Goal: Information Seeking & Learning: Learn about a topic

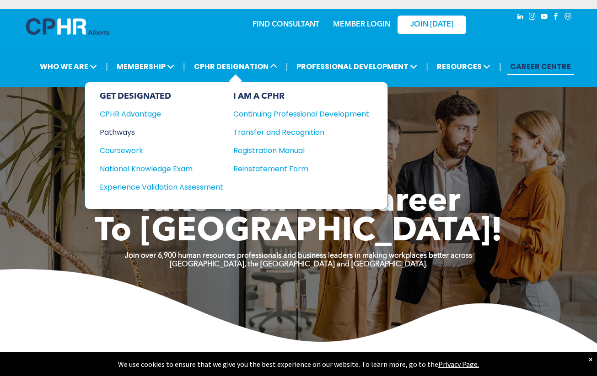
click at [129, 128] on div "Pathways" at bounding box center [155, 132] width 111 height 11
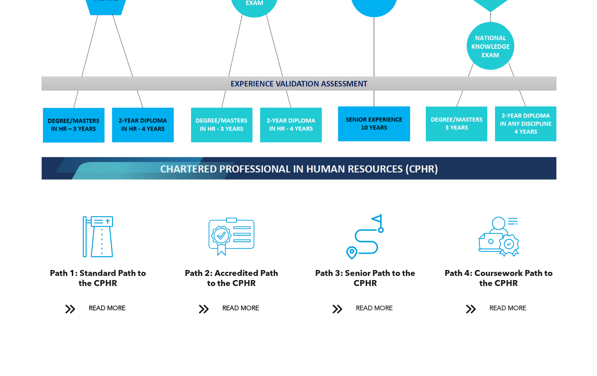
scroll to position [869, 0]
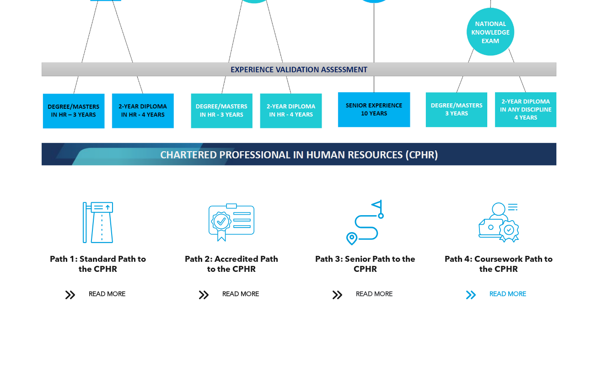
click at [492, 286] on span "READ MORE" at bounding box center [507, 294] width 43 height 17
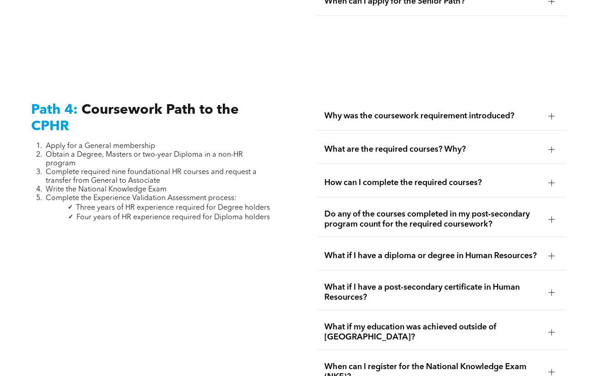
scroll to position [2724, 0]
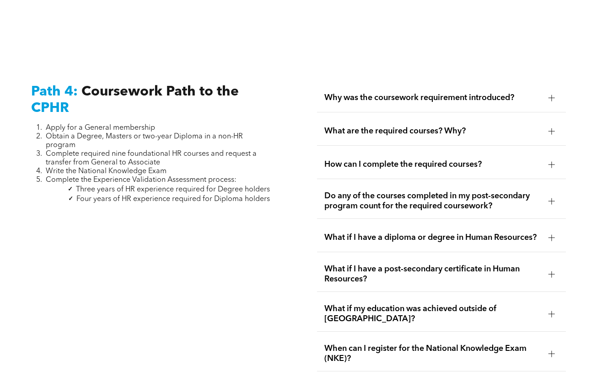
click at [479, 84] on div "Why was the coursework requirement introduced?" at bounding box center [441, 98] width 249 height 29
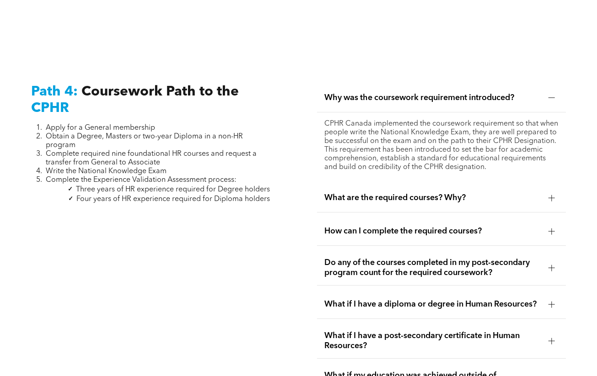
click at [495, 193] on span "What are the required courses? Why?" at bounding box center [432, 198] width 217 height 10
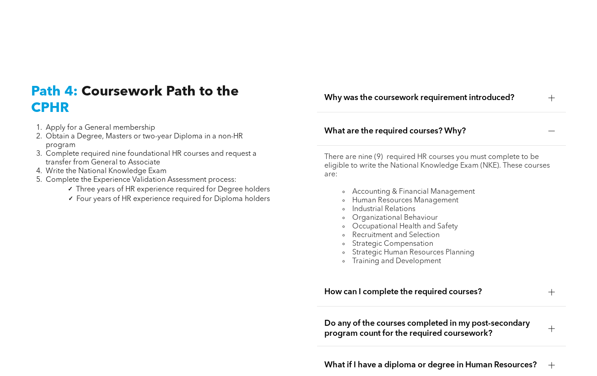
click at [511, 287] on span "How can I complete the required courses?" at bounding box center [432, 292] width 217 height 10
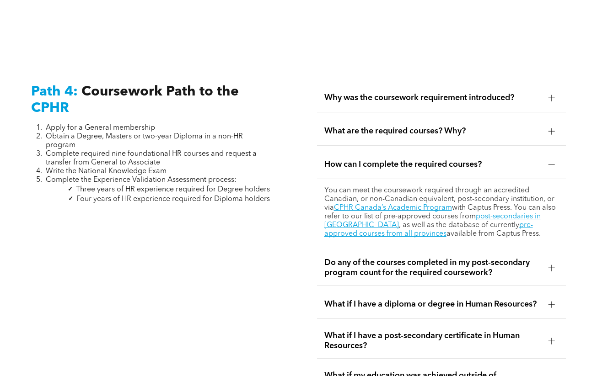
click at [490, 258] on span "Do any of the courses completed in my post-secondary program count for the requ…" at bounding box center [432, 268] width 217 height 20
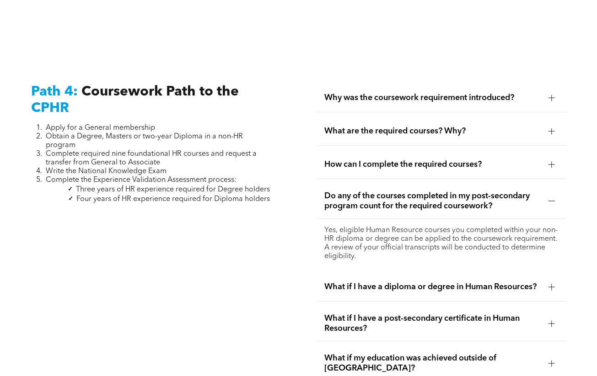
click at [479, 273] on div "What if I have a diploma or degree in Human Resources?" at bounding box center [441, 287] width 249 height 29
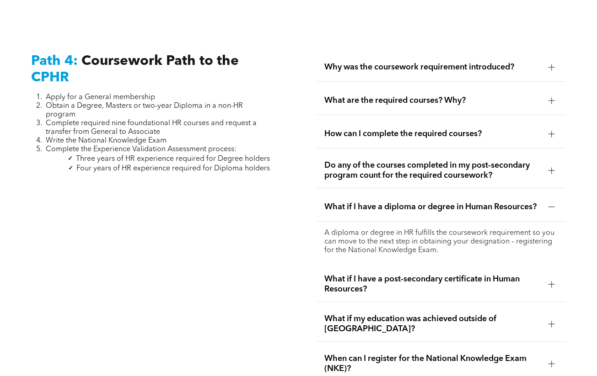
scroll to position [2770, 0]
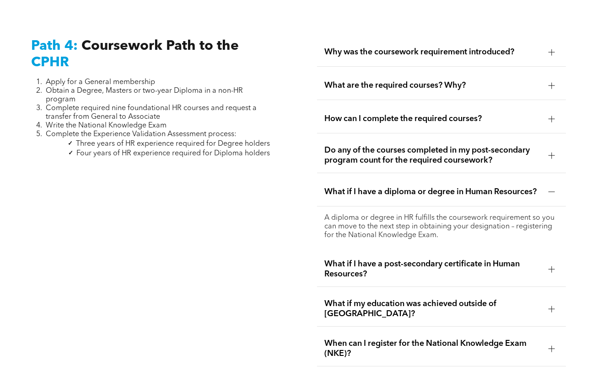
click at [477, 259] on span "What if I have a post-secondary certificate in Human Resources?" at bounding box center [432, 269] width 217 height 20
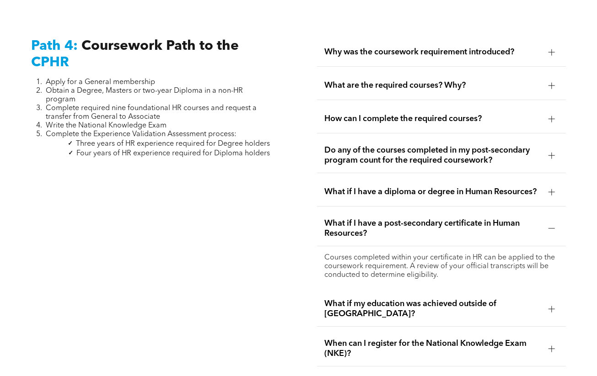
click at [477, 299] on span "What if my education was achieved outside of [GEOGRAPHIC_DATA]?" at bounding box center [432, 309] width 217 height 20
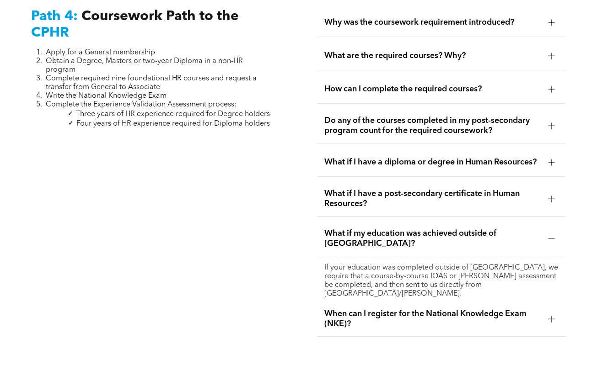
scroll to position [2816, 0]
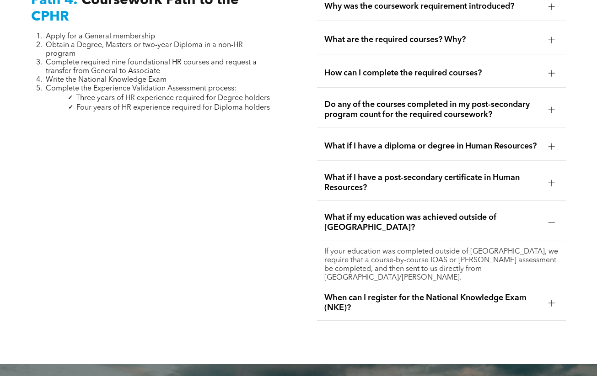
click at [486, 293] on span "When can I register for the National Knowledge Exam (NKE)?" at bounding box center [432, 303] width 217 height 20
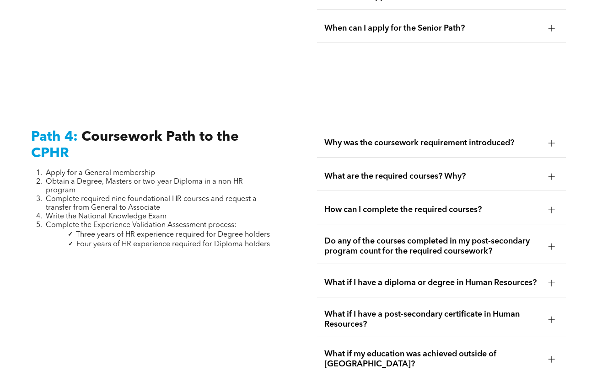
scroll to position [2679, 0]
click at [495, 163] on div "What are the required courses? Why?" at bounding box center [441, 177] width 249 height 29
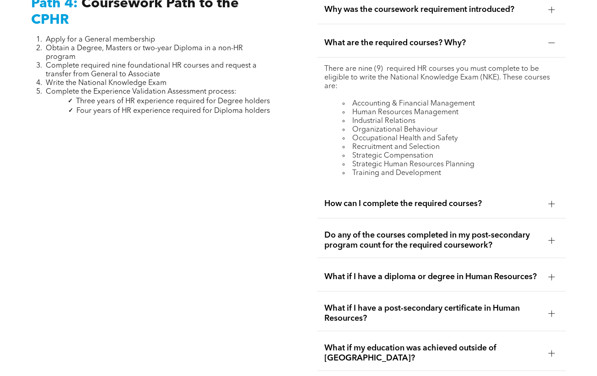
scroll to position [2816, 0]
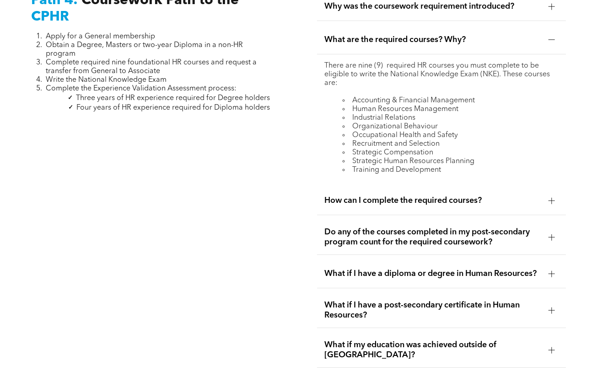
click at [464, 187] on div "How can I complete the required courses?" at bounding box center [441, 201] width 249 height 29
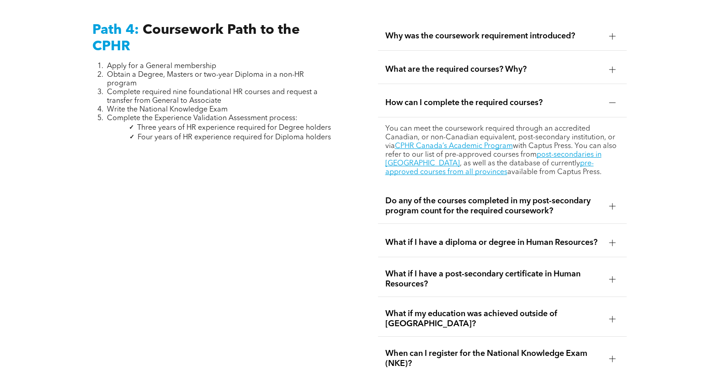
scroll to position [2770, 0]
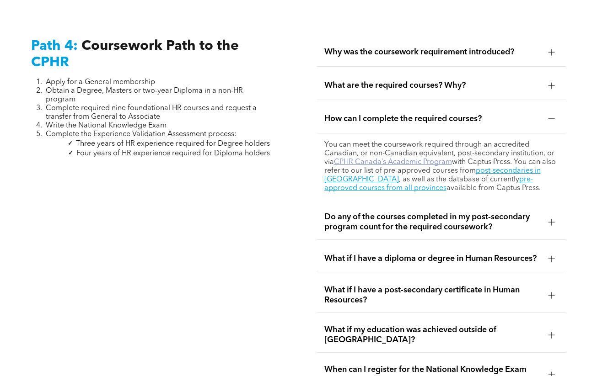
click at [432, 159] on link "CPHR Canada’s Academic Program" at bounding box center [393, 162] width 118 height 7
click at [452, 212] on span "Do any of the courses completed in my post-secondary program count for the requ…" at bounding box center [432, 222] width 217 height 20
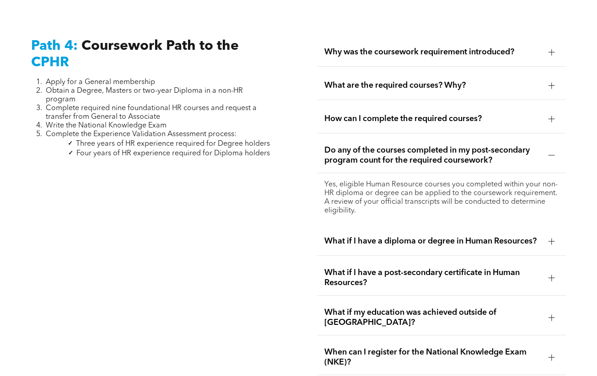
click at [438, 114] on span "How can I complete the required courses?" at bounding box center [432, 119] width 217 height 10
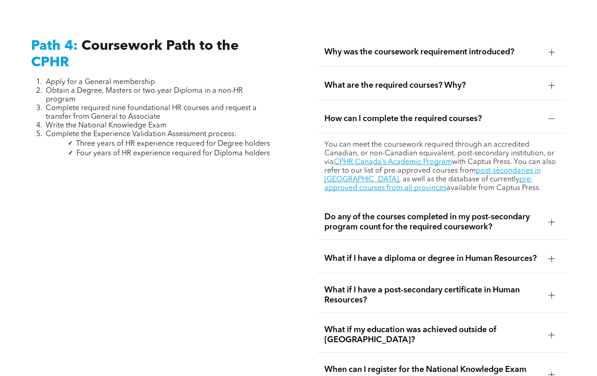
click at [435, 80] on span "What are the required courses? Why?" at bounding box center [432, 85] width 217 height 10
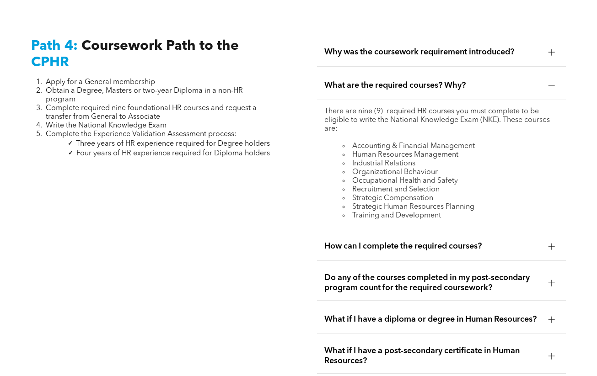
click at [433, 232] on div "How can I complete the required courses?" at bounding box center [441, 246] width 249 height 29
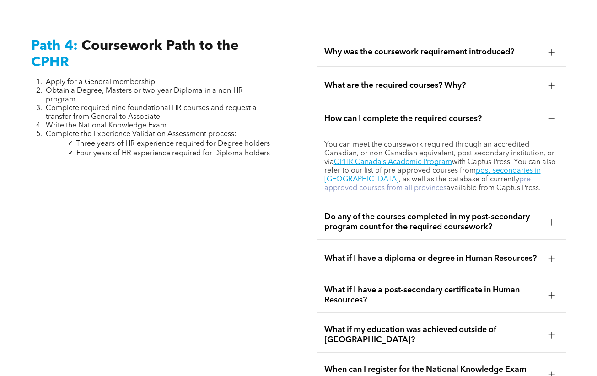
click at [497, 176] on link "pre-approved courses from all provinces" at bounding box center [428, 184] width 208 height 16
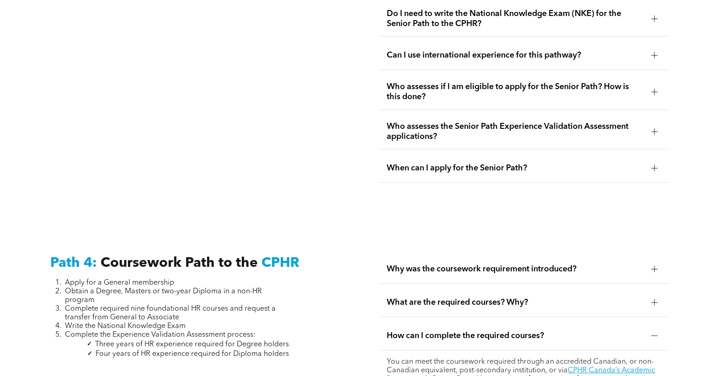
scroll to position [2542, 0]
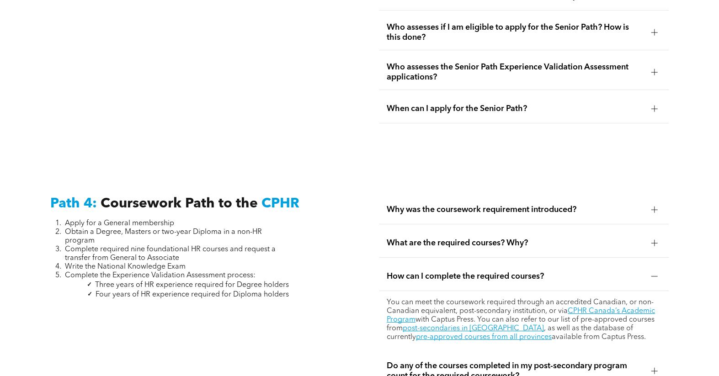
click at [525, 205] on span "Why was the coursework requirement introduced?" at bounding box center [515, 210] width 257 height 10
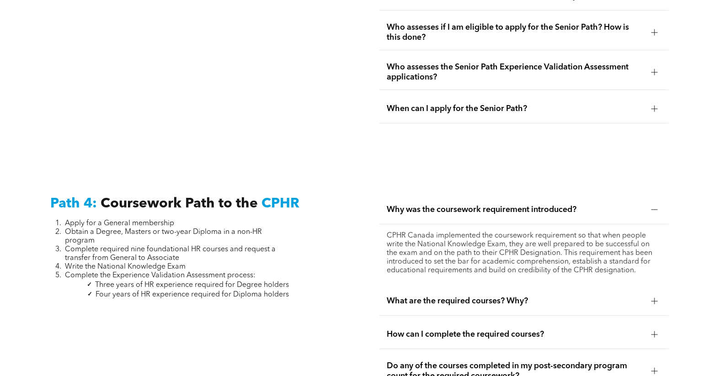
click at [545, 296] on span "What are the required courses? Why?" at bounding box center [515, 301] width 257 height 10
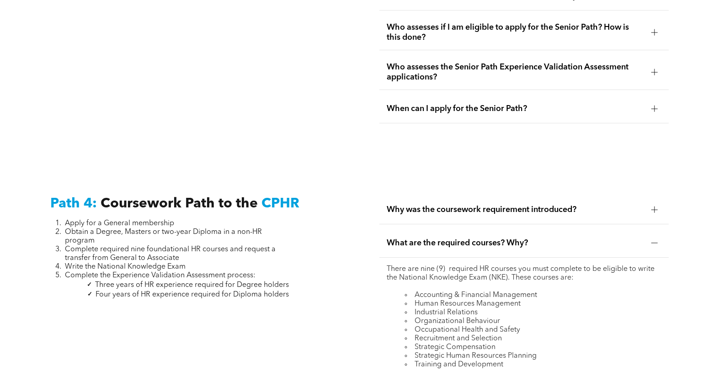
scroll to position [2587, 0]
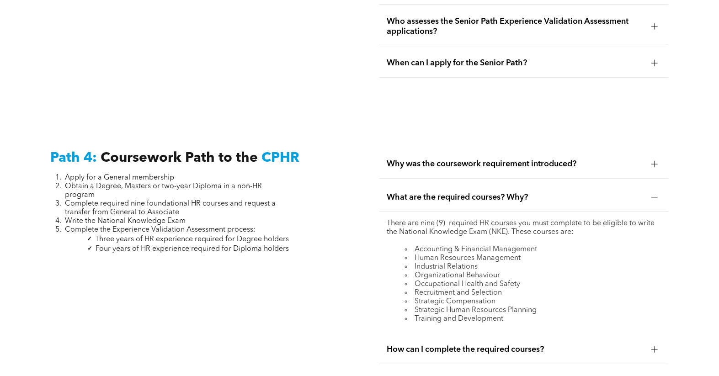
click at [584, 150] on div "Why was the coursework requirement introduced?" at bounding box center [523, 164] width 289 height 29
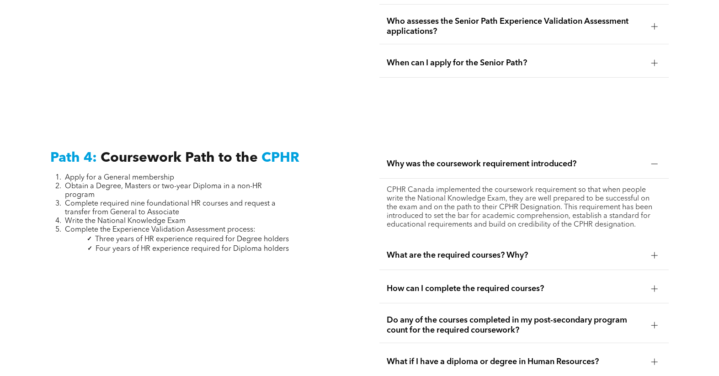
click at [573, 284] on span "How can I complete the required courses?" at bounding box center [515, 289] width 257 height 10
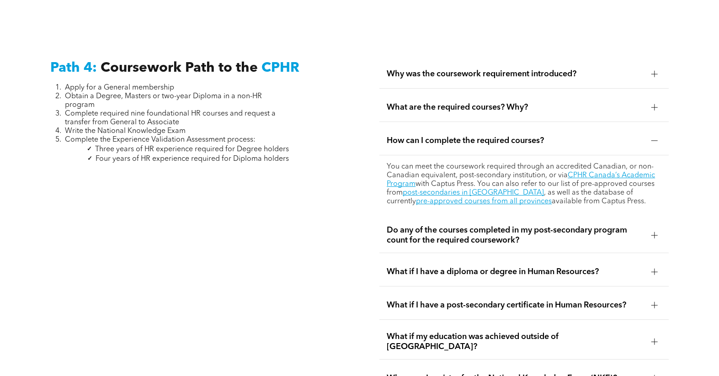
scroll to position [2679, 0]
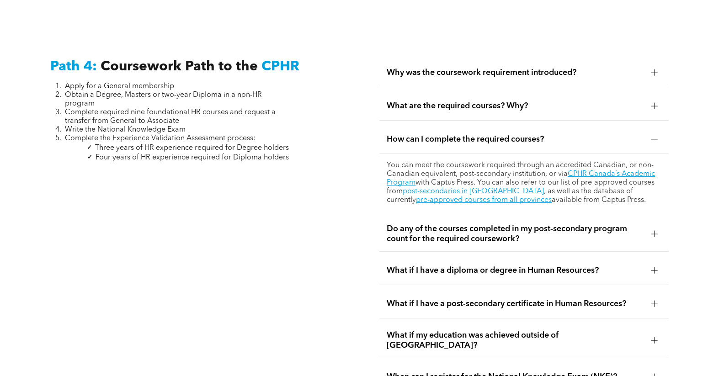
click at [596, 224] on span "Do any of the courses completed in my post-secondary program count for the requ…" at bounding box center [515, 234] width 257 height 20
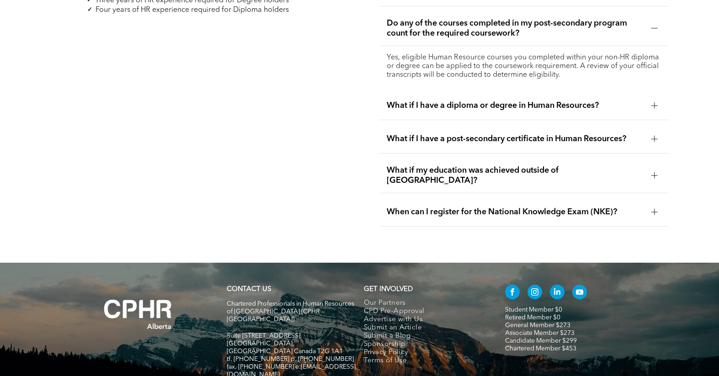
scroll to position [2812, 0]
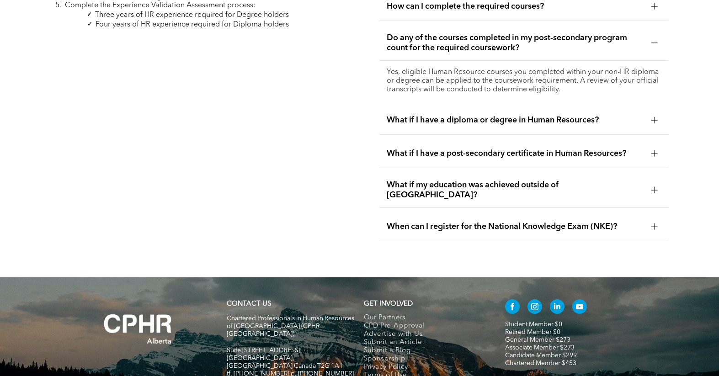
click at [535, 337] on link "General Member $273" at bounding box center [537, 340] width 65 height 6
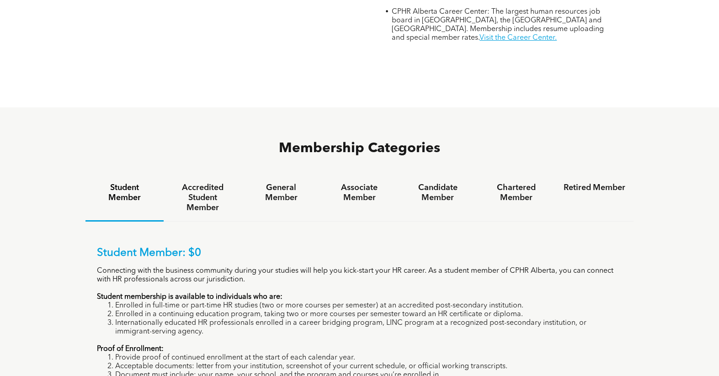
scroll to position [549, 0]
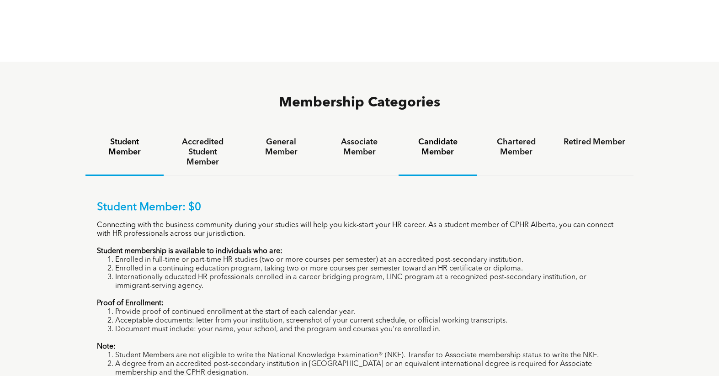
click at [441, 137] on h4 "Candidate Member" at bounding box center [438, 147] width 62 height 20
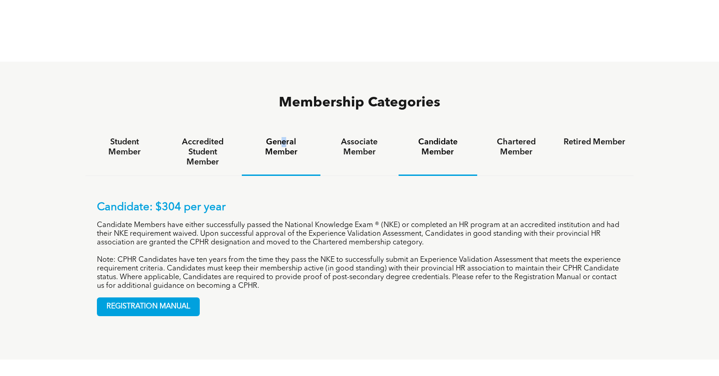
click at [284, 137] on h4 "General Member" at bounding box center [281, 147] width 62 height 20
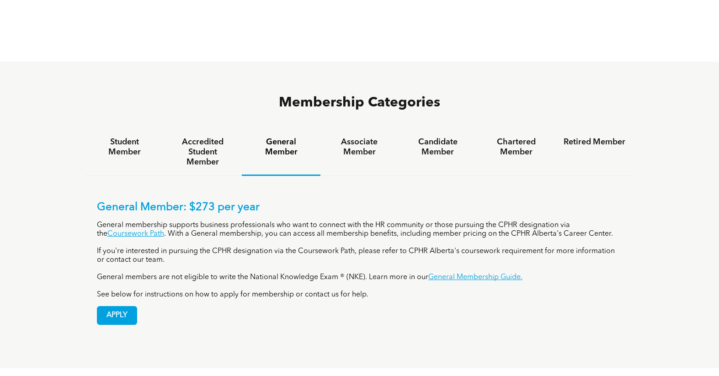
click at [278, 176] on div "General Member: $273 per year General membership supports business professional…" at bounding box center [359, 256] width 549 height 160
drag, startPoint x: 352, startPoint y: 104, endPoint x: 358, endPoint y: 106, distance: 6.4
click at [358, 137] on h4 "Associate Member" at bounding box center [360, 147] width 62 height 20
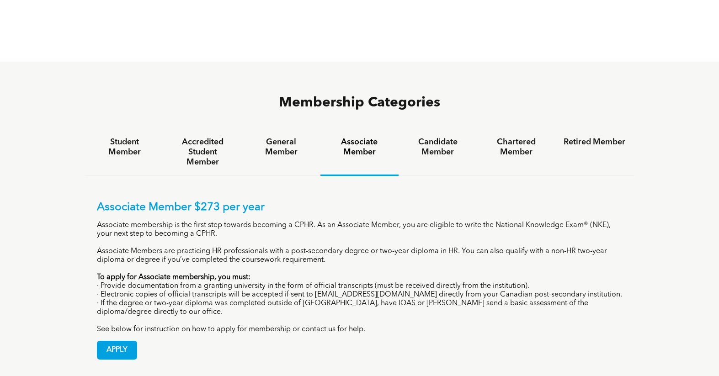
click at [316, 201] on p "Associate Member $273 per year" at bounding box center [360, 207] width 526 height 13
click at [426, 129] on div "Candidate Member" at bounding box center [438, 152] width 78 height 47
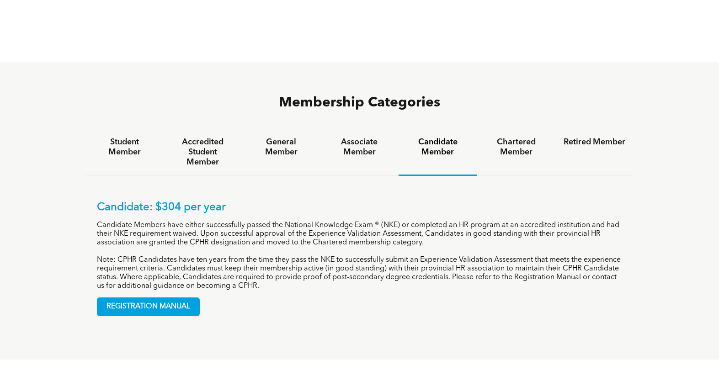
drag, startPoint x: 426, startPoint y: 119, endPoint x: 532, endPoint y: 98, distance: 108.5
click at [532, 137] on h4 "Chartered Member" at bounding box center [517, 147] width 62 height 20
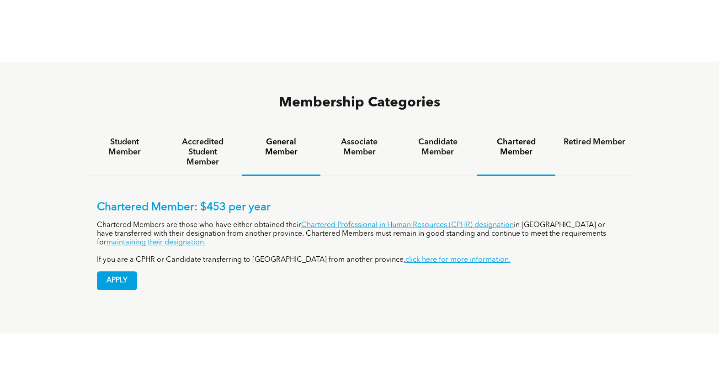
click at [294, 137] on h4 "General Member" at bounding box center [281, 147] width 62 height 20
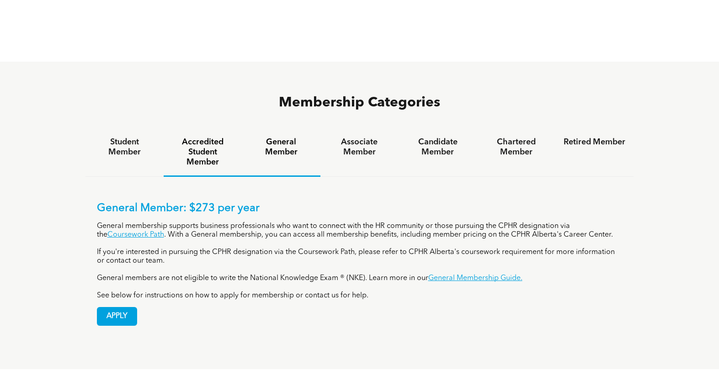
click at [210, 137] on h4 "Accredited Student Member" at bounding box center [203, 152] width 62 height 30
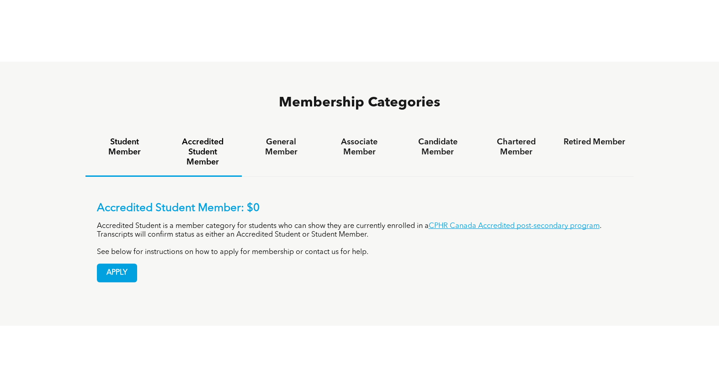
click at [115, 137] on h4 "Student Member" at bounding box center [125, 147] width 62 height 20
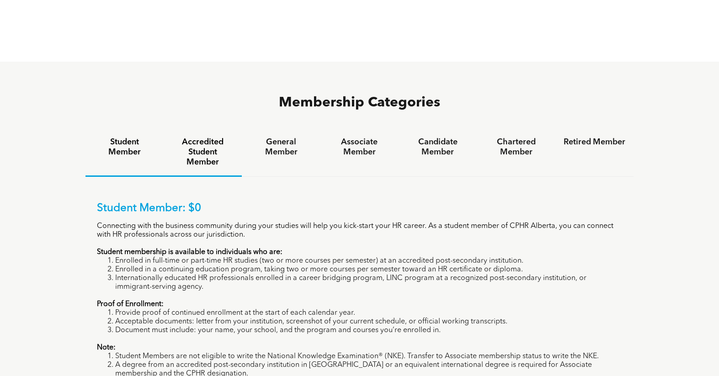
click at [206, 137] on h4 "Accredited Student Member" at bounding box center [203, 152] width 62 height 30
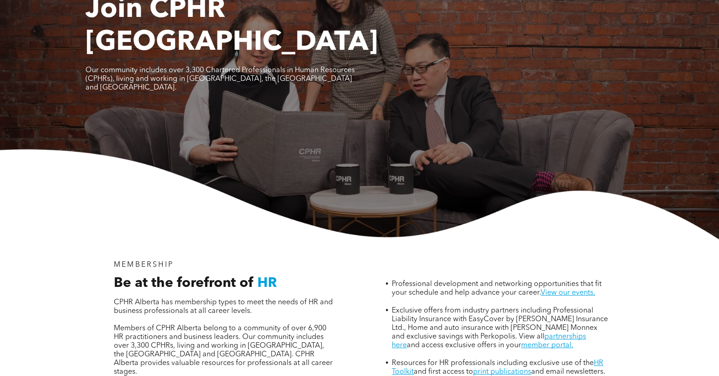
scroll to position [0, 0]
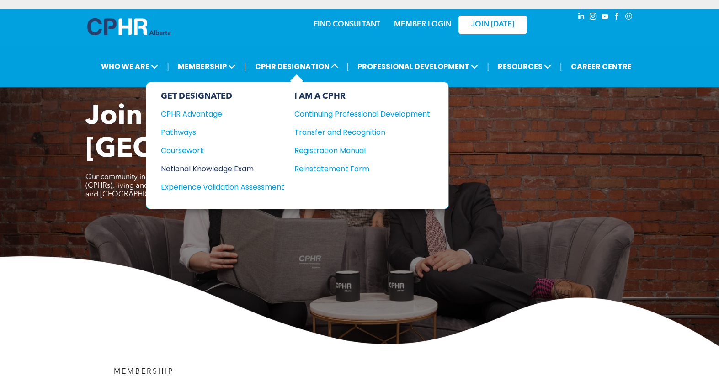
click at [236, 167] on div "National Knowledge Exam" at bounding box center [216, 168] width 111 height 11
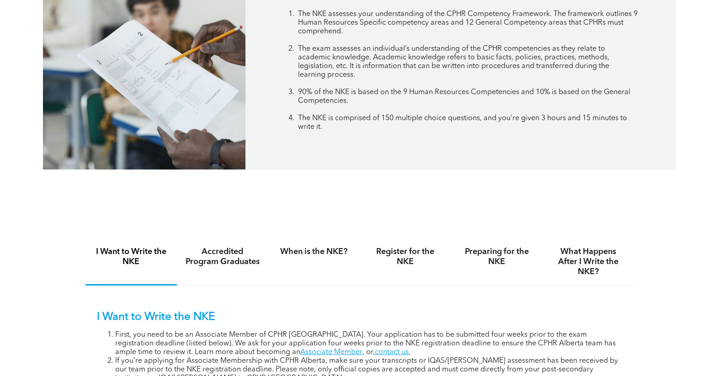
scroll to position [366, 0]
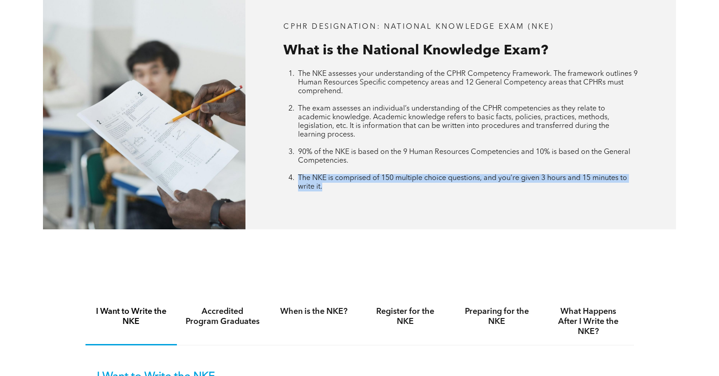
drag, startPoint x: 334, startPoint y: 190, endPoint x: 281, endPoint y: 176, distance: 54.9
click at [281, 176] on div "CPHR DESIGNATION: National Knowledge Exam (NKE) What is the National Knowledge …" at bounding box center [461, 107] width 430 height 245
drag, startPoint x: 281, startPoint y: 176, endPoint x: 310, endPoint y: 182, distance: 28.9
copy span "The NKE is comprised of 150 multiple choice questions, and you’re given 3 hours…"
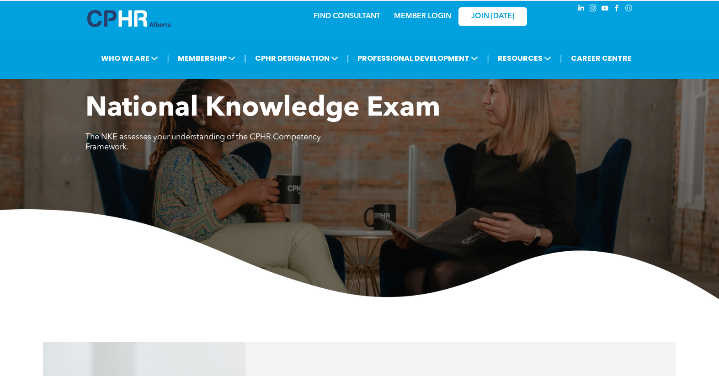
scroll to position [0, 0]
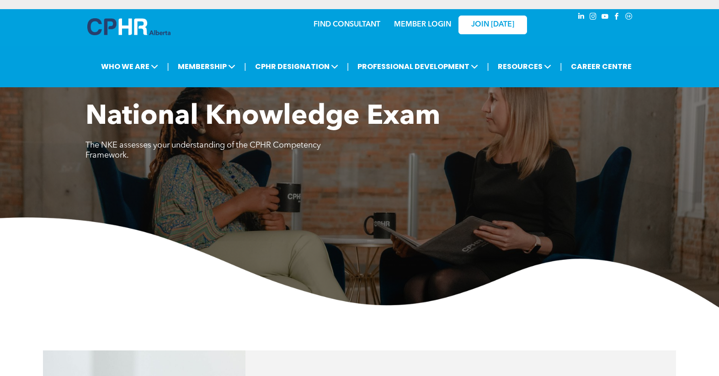
click at [351, 47] on div "| WHO WE ARE ASSOCIATION About CPHR Alberta Board of Directors Team Chapters FC…" at bounding box center [359, 67] width 719 height 42
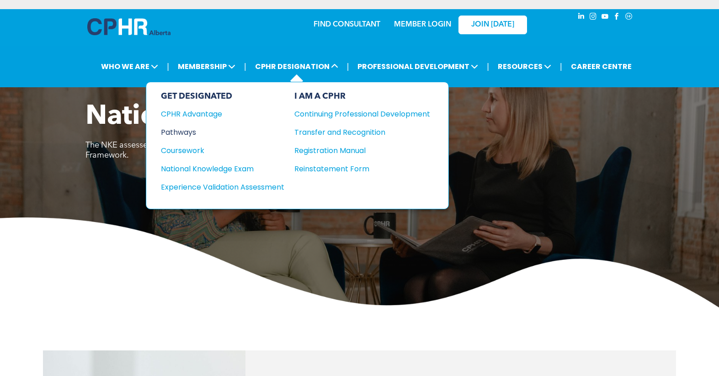
click at [169, 133] on div "Pathways" at bounding box center [216, 132] width 111 height 11
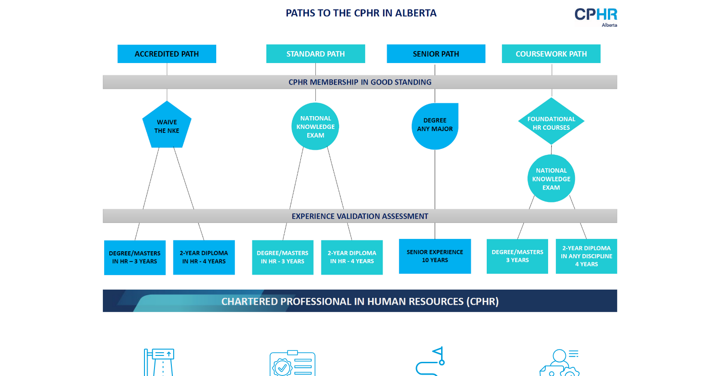
scroll to position [732, 0]
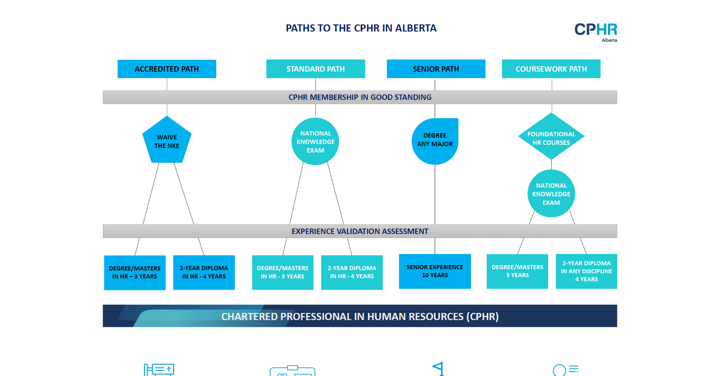
click at [646, 281] on div "CPHR Designation Pathways For CPHR Alberta members, there are four paths to the…" at bounding box center [359, 218] width 719 height 593
click at [309, 31] on img at bounding box center [359, 174] width 529 height 319
click at [314, 76] on img at bounding box center [359, 174] width 529 height 319
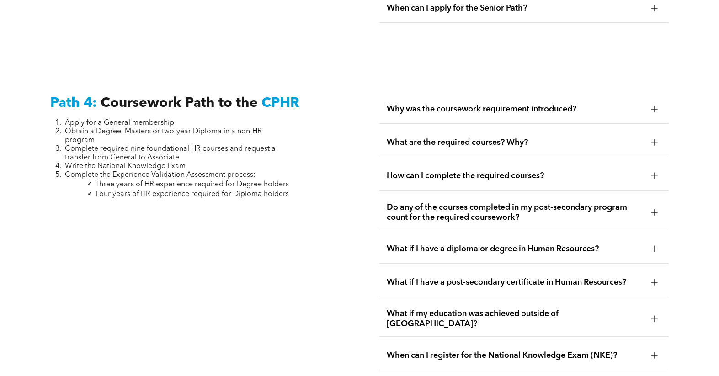
scroll to position [2659, 0]
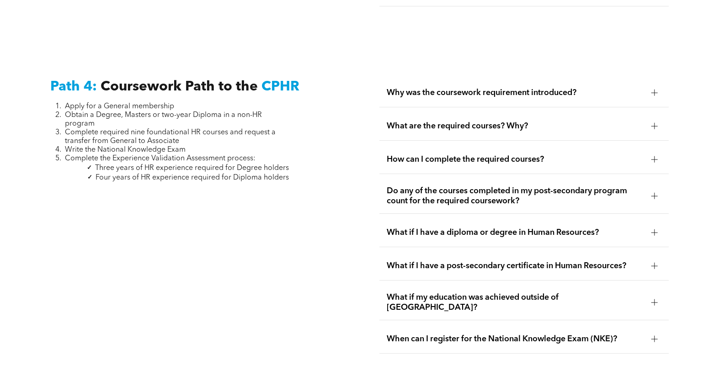
click at [88, 146] on span "Write the National Knowledge Exam" at bounding box center [125, 149] width 121 height 7
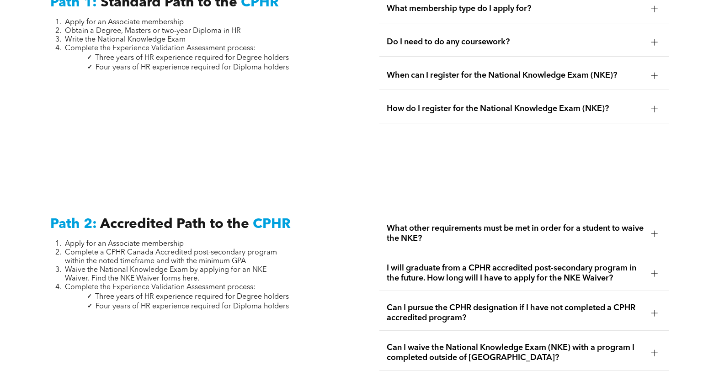
scroll to position [1333, 0]
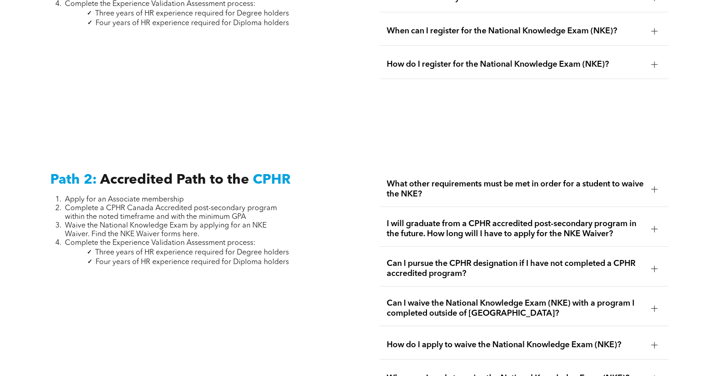
click at [606, 182] on span "What other requirements must be met in order for a student to waive the NKE?" at bounding box center [515, 189] width 257 height 20
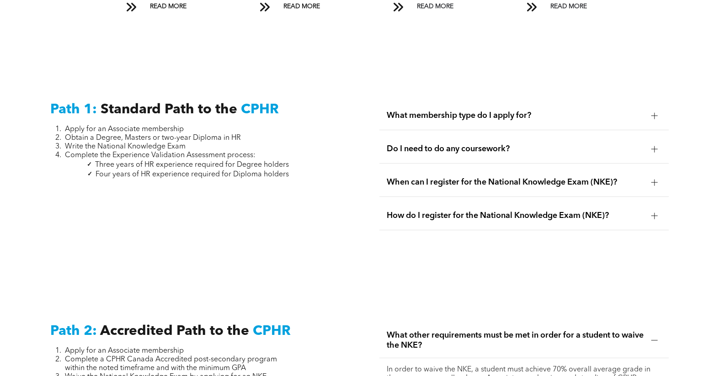
scroll to position [1196, 0]
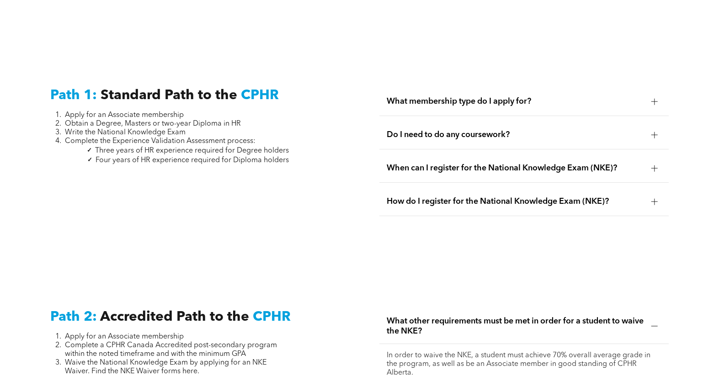
click at [483, 130] on span "Do I need to do any coursework?" at bounding box center [515, 135] width 257 height 10
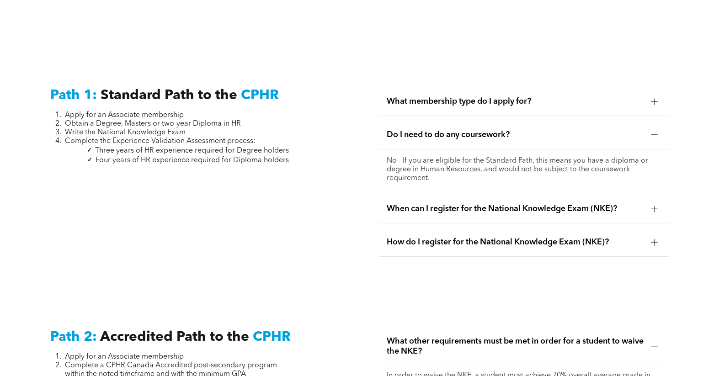
click at [499, 204] on span "When can I register for the National Knowledge Exam (NKE)?" at bounding box center [515, 209] width 257 height 10
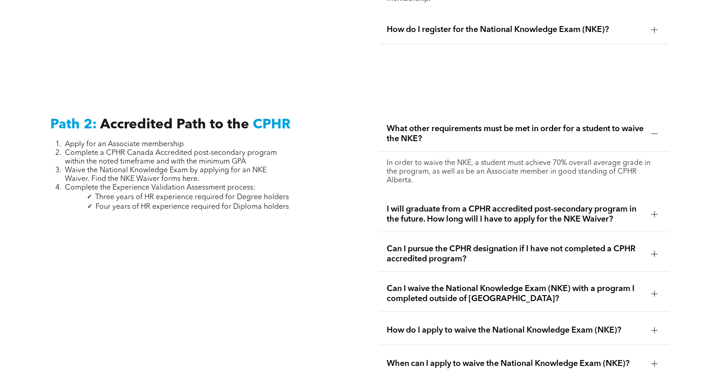
scroll to position [1378, 0]
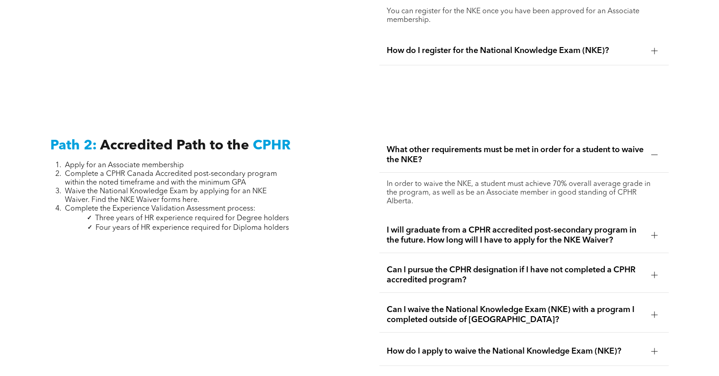
click at [486, 145] on span "What other requirements must be met in order for a student to waive the NKE?" at bounding box center [515, 155] width 257 height 20
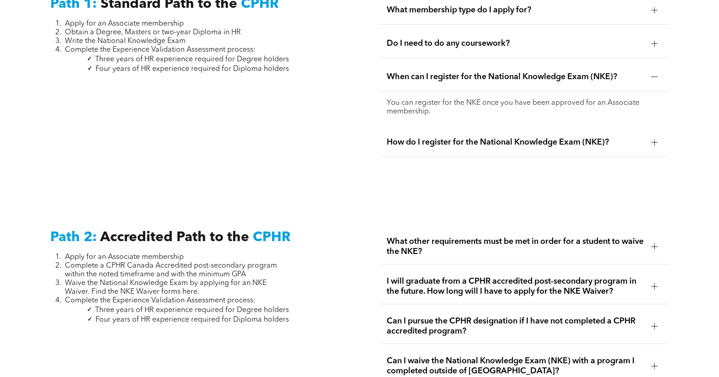
scroll to position [0, 0]
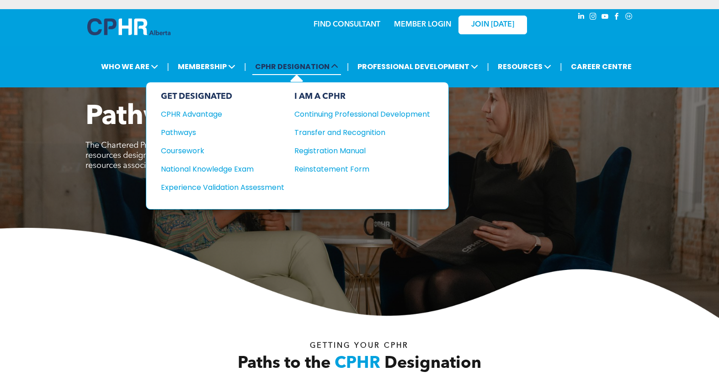
click at [287, 63] on span "CPHR DESIGNATION" at bounding box center [296, 66] width 89 height 17
click at [188, 136] on div "Pathways" at bounding box center [216, 132] width 111 height 11
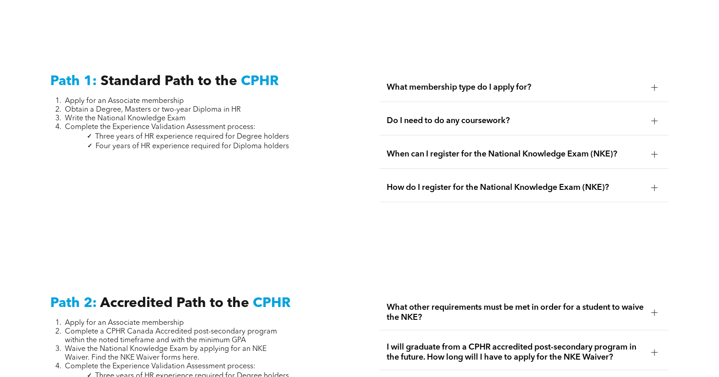
scroll to position [1189, 0]
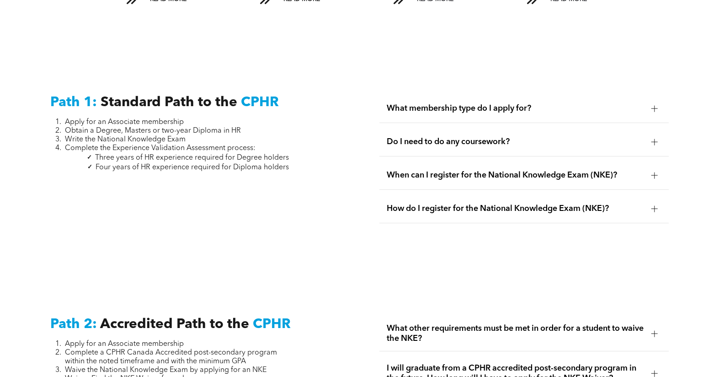
click at [486, 170] on div "When can I register for the National Knowledge Exam (NKE)?" at bounding box center [523, 175] width 289 height 29
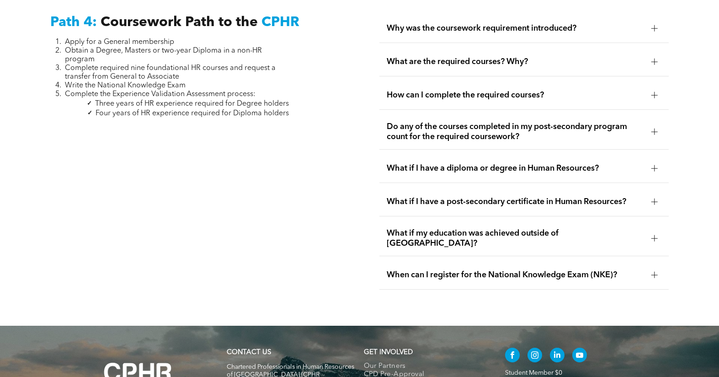
scroll to position [2743, 0]
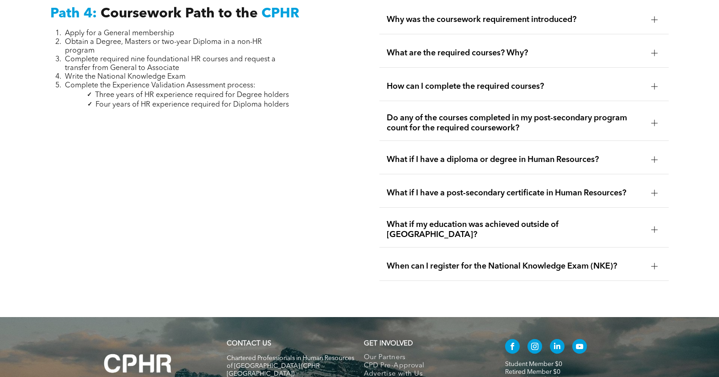
click at [550, 261] on span "When can I register for the National Knowledge Exam (NKE)?" at bounding box center [515, 266] width 257 height 10
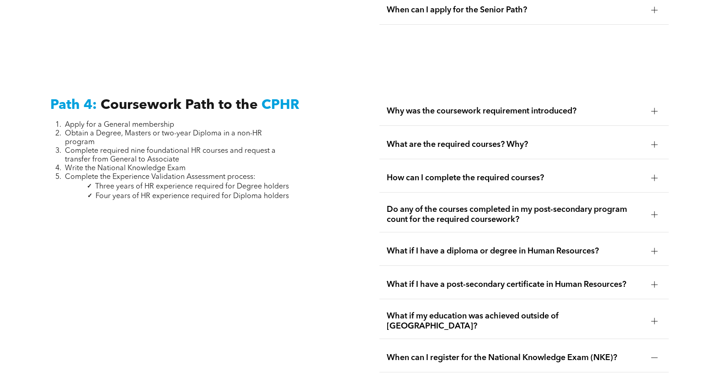
scroll to position [0, 0]
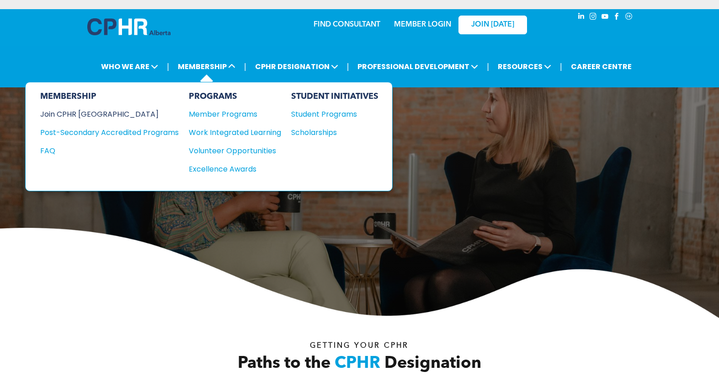
click at [96, 117] on div "Join CPHR [GEOGRAPHIC_DATA]" at bounding box center [102, 113] width 125 height 11
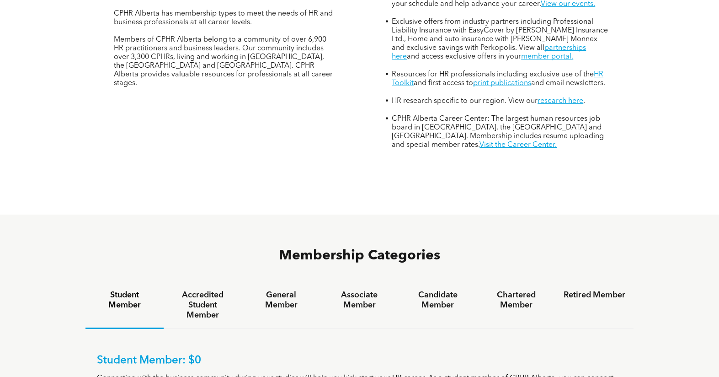
scroll to position [411, 0]
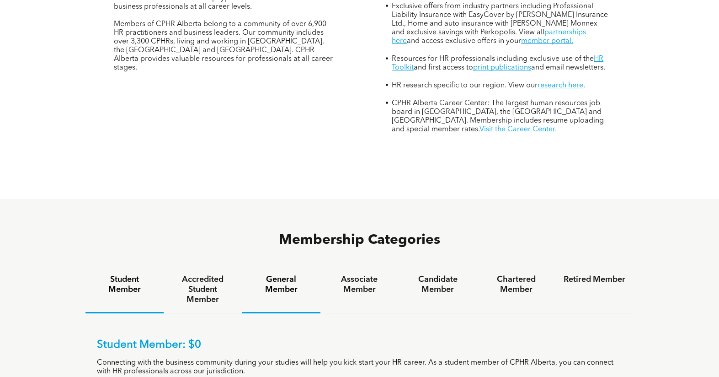
click at [293, 274] on h4 "General Member" at bounding box center [281, 284] width 62 height 20
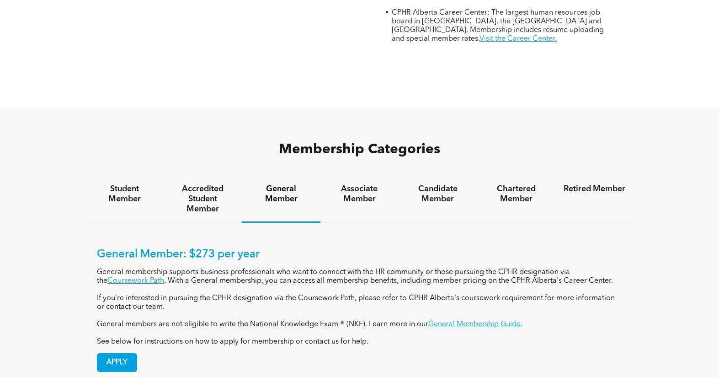
scroll to position [503, 0]
